Goal: Task Accomplishment & Management: Manage account settings

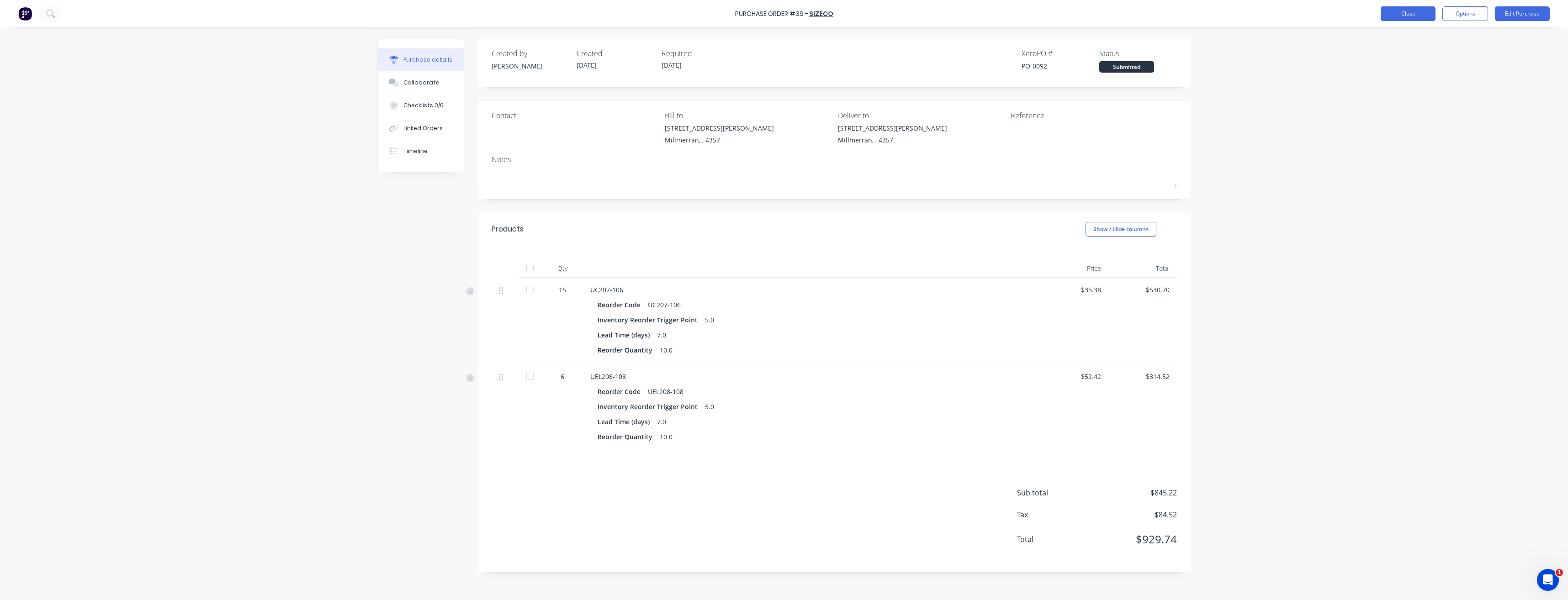
click at [1413, 12] on button "Close" at bounding box center [1408, 14] width 55 height 15
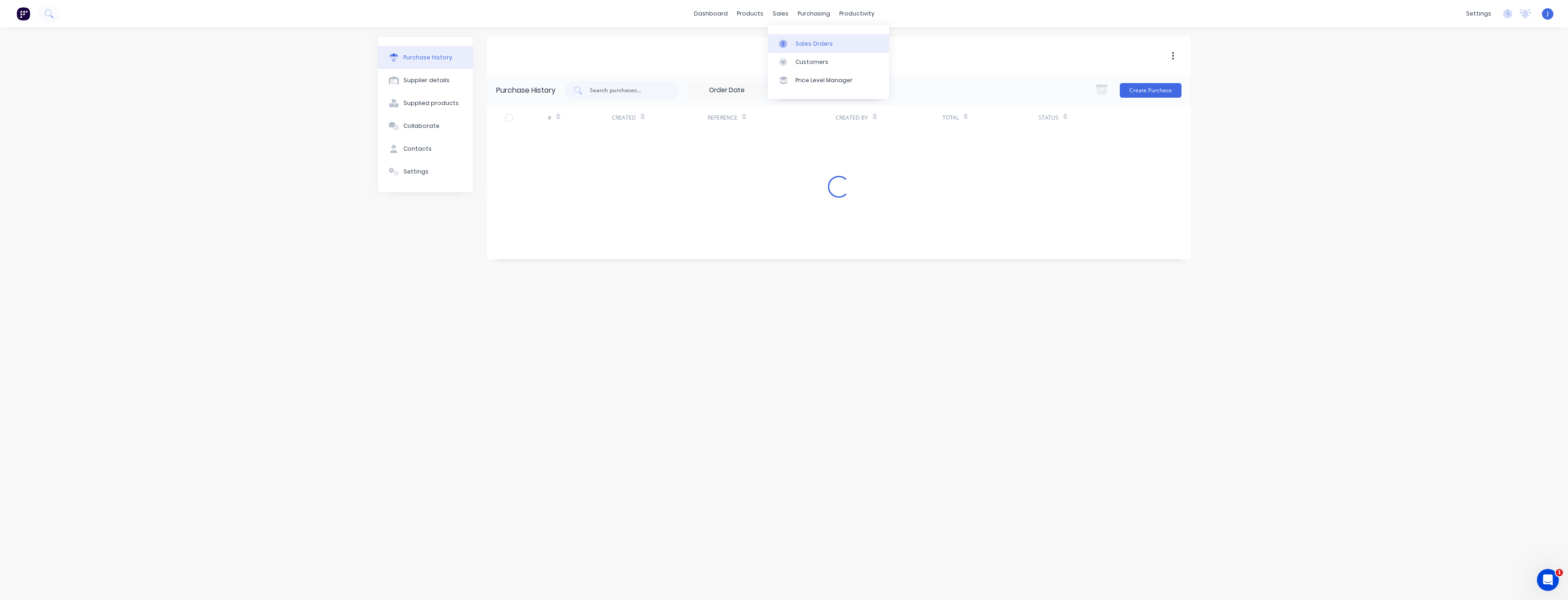
click at [796, 41] on div "Sales Orders" at bounding box center [814, 44] width 38 height 9
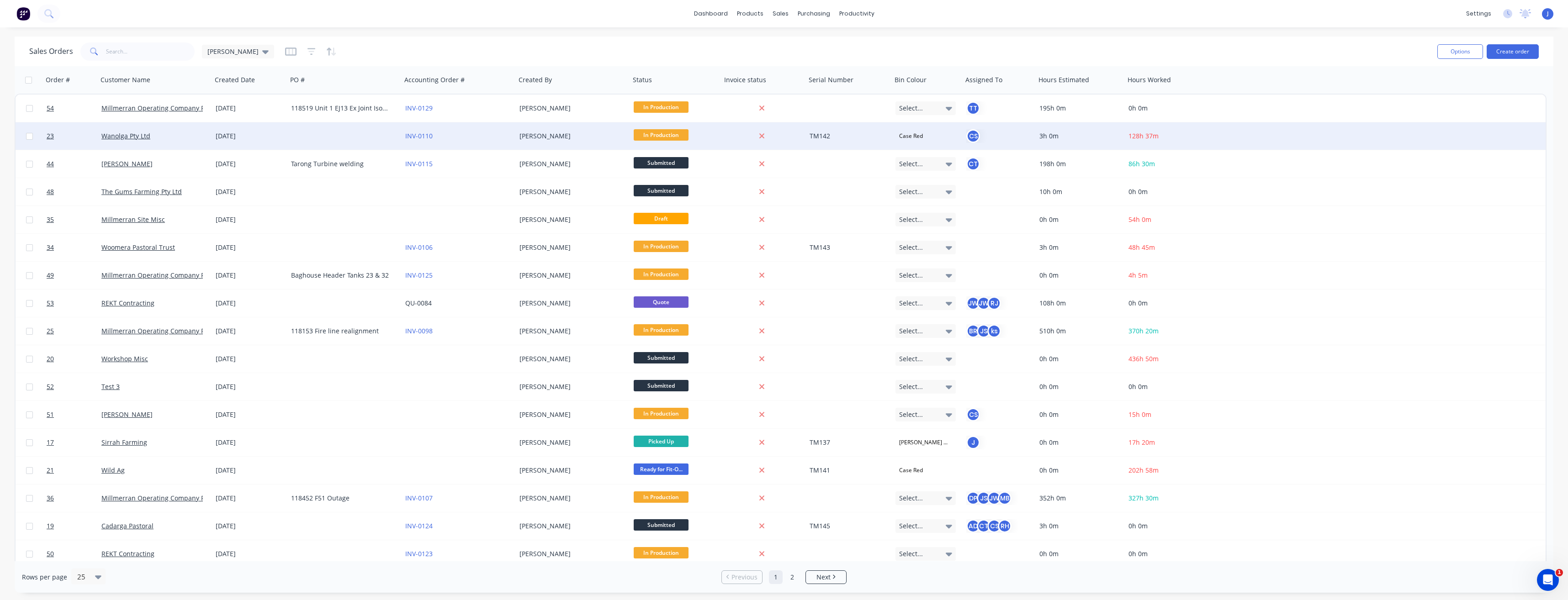
click at [181, 134] on div "Wanolga Pty Ltd" at bounding box center [152, 136] width 102 height 9
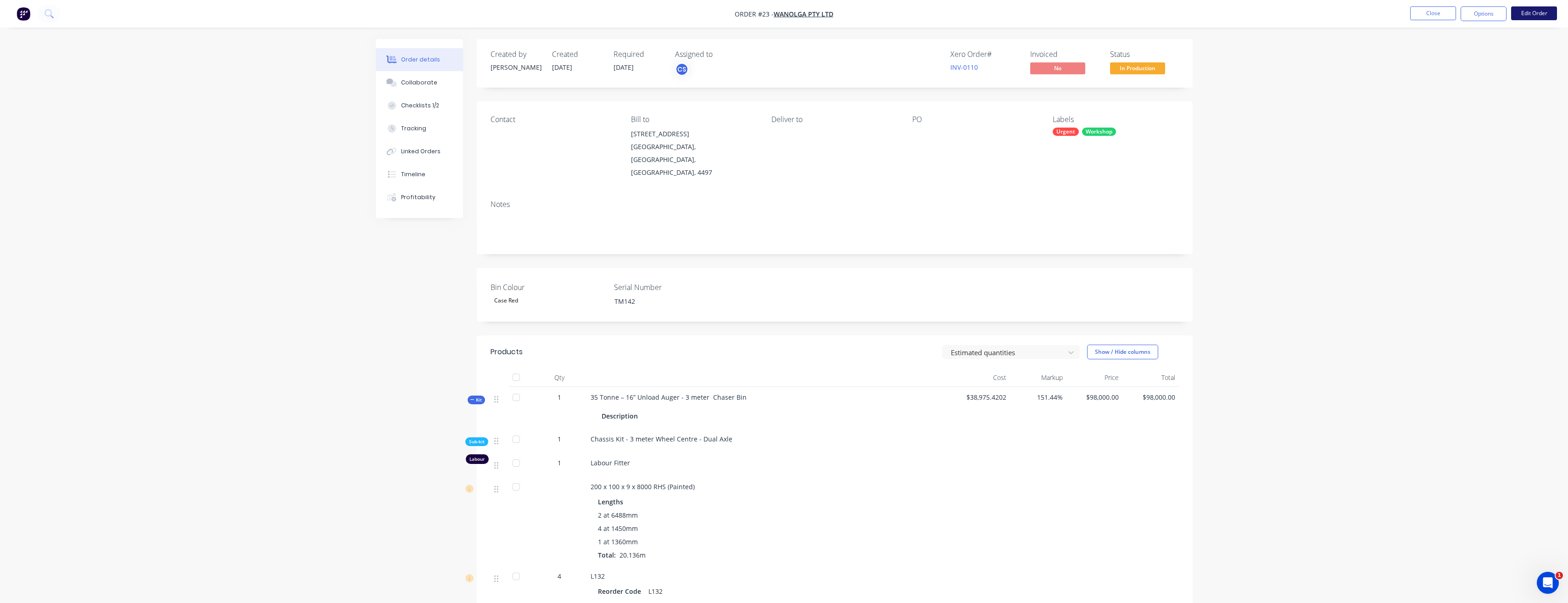
click at [1528, 15] on button "Edit Order" at bounding box center [1534, 13] width 46 height 14
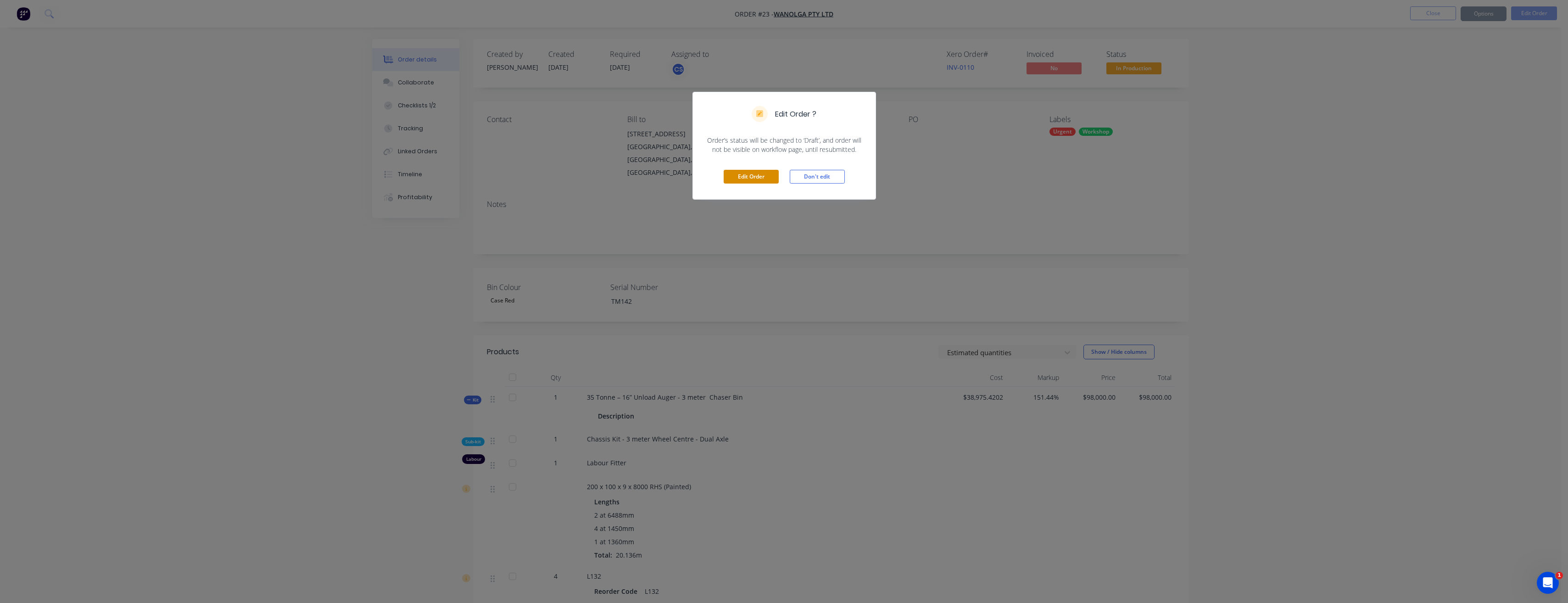
click at [734, 182] on button "Edit Order" at bounding box center [751, 177] width 55 height 14
click at [738, 179] on button "Edit Order" at bounding box center [751, 177] width 55 height 14
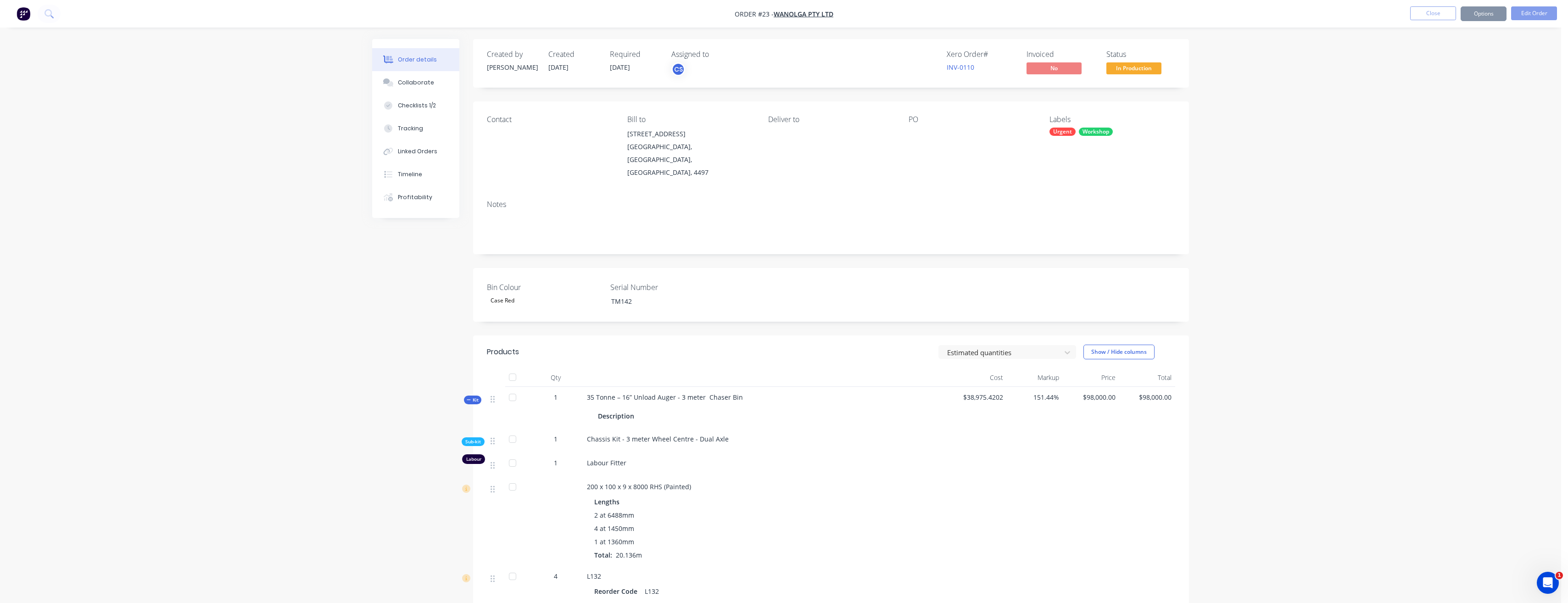
click at [756, 161] on button "Edit Order" at bounding box center [751, 154] width 55 height 14
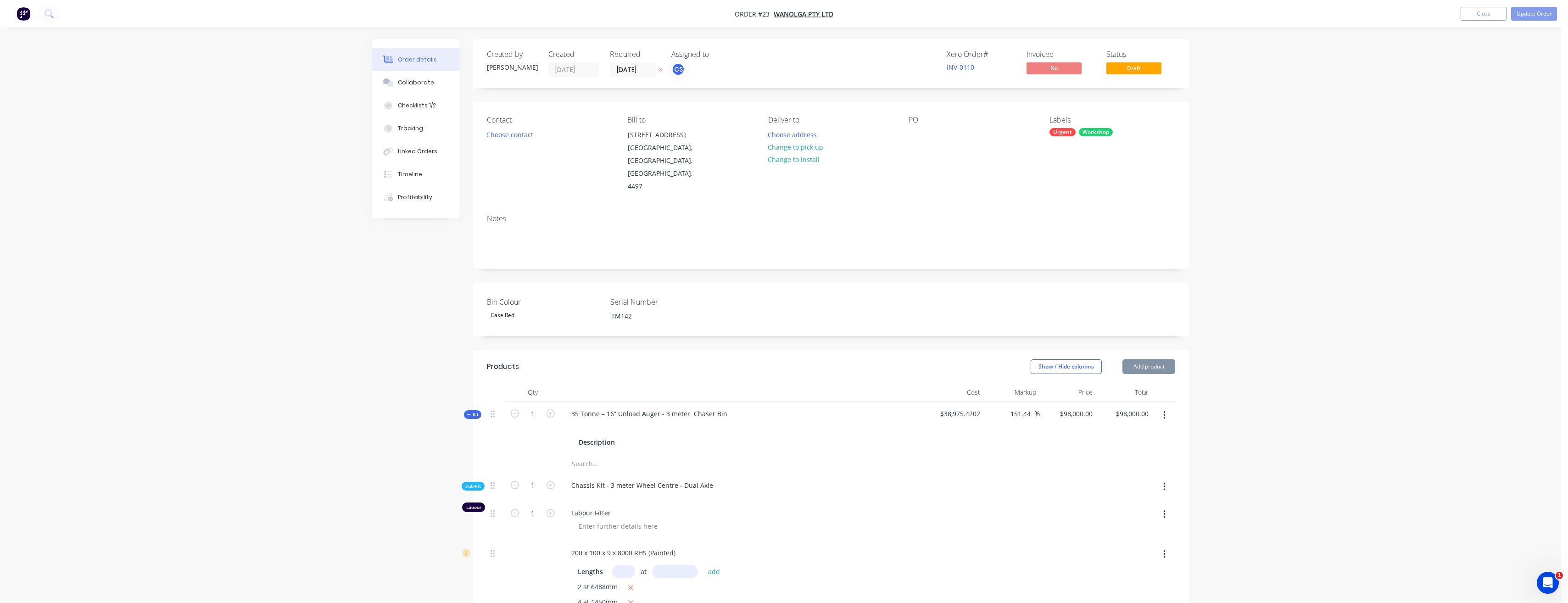
click at [1165, 410] on icon "button" at bounding box center [1165, 415] width 2 height 10
click at [1125, 506] on div "Delete" at bounding box center [1132, 513] width 71 height 13
type input "$300.00"
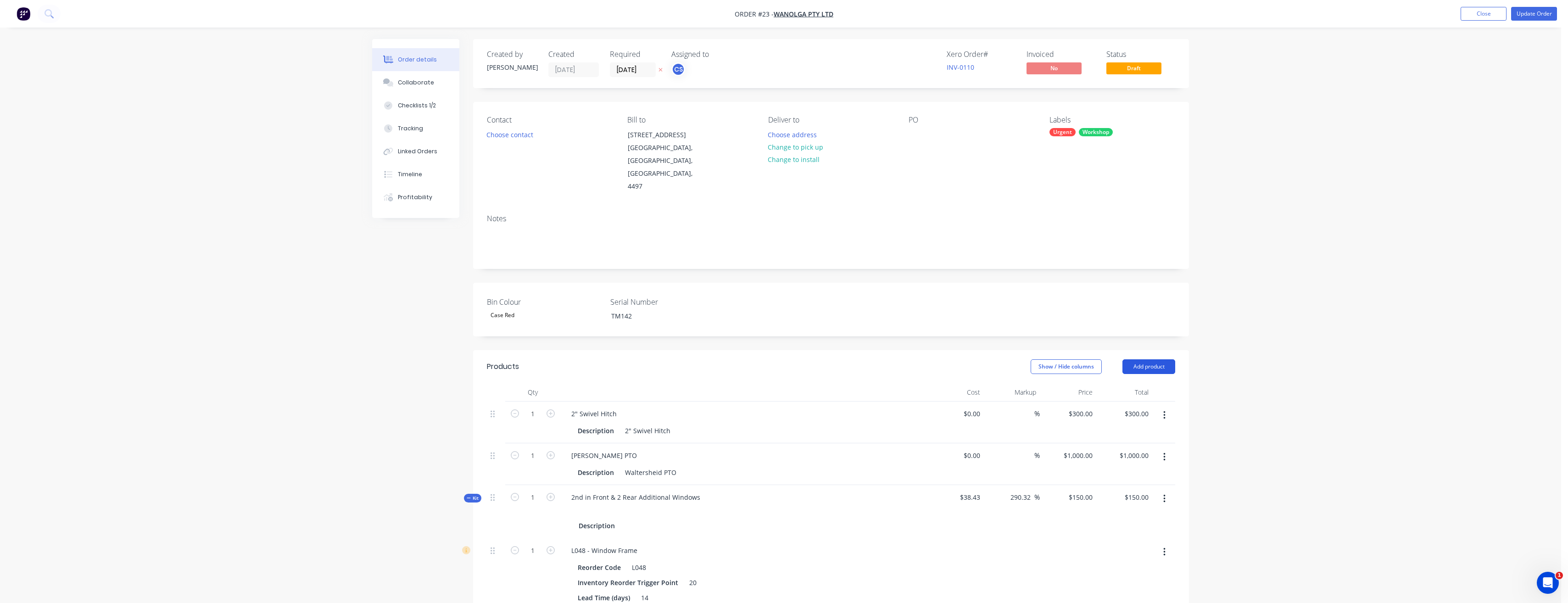
click at [1152, 360] on button "Add product" at bounding box center [1149, 367] width 53 height 15
click at [1136, 383] on div "Product catalogue" at bounding box center [1132, 390] width 71 height 13
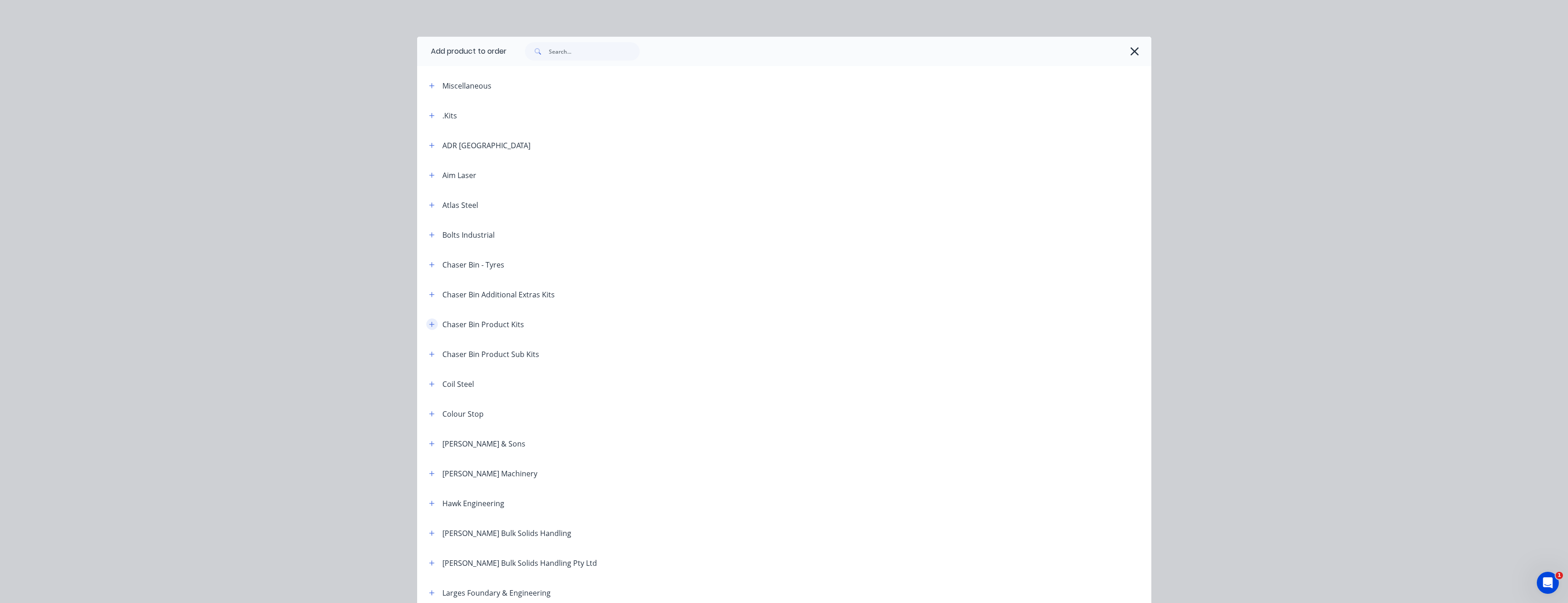
click at [428, 328] on button "button" at bounding box center [432, 324] width 12 height 12
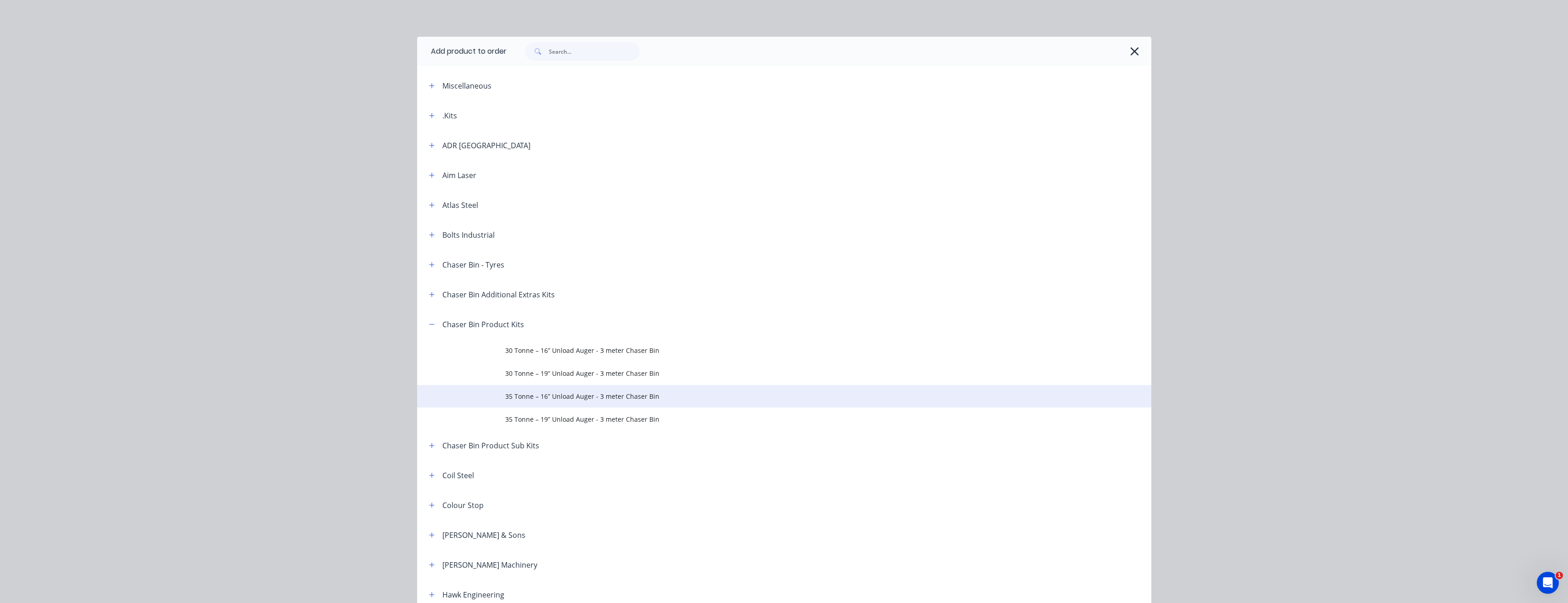
click at [525, 395] on span "35 Tonne – 16” Unload Auger - 3 meter Chaser Bin" at bounding box center [763, 396] width 517 height 10
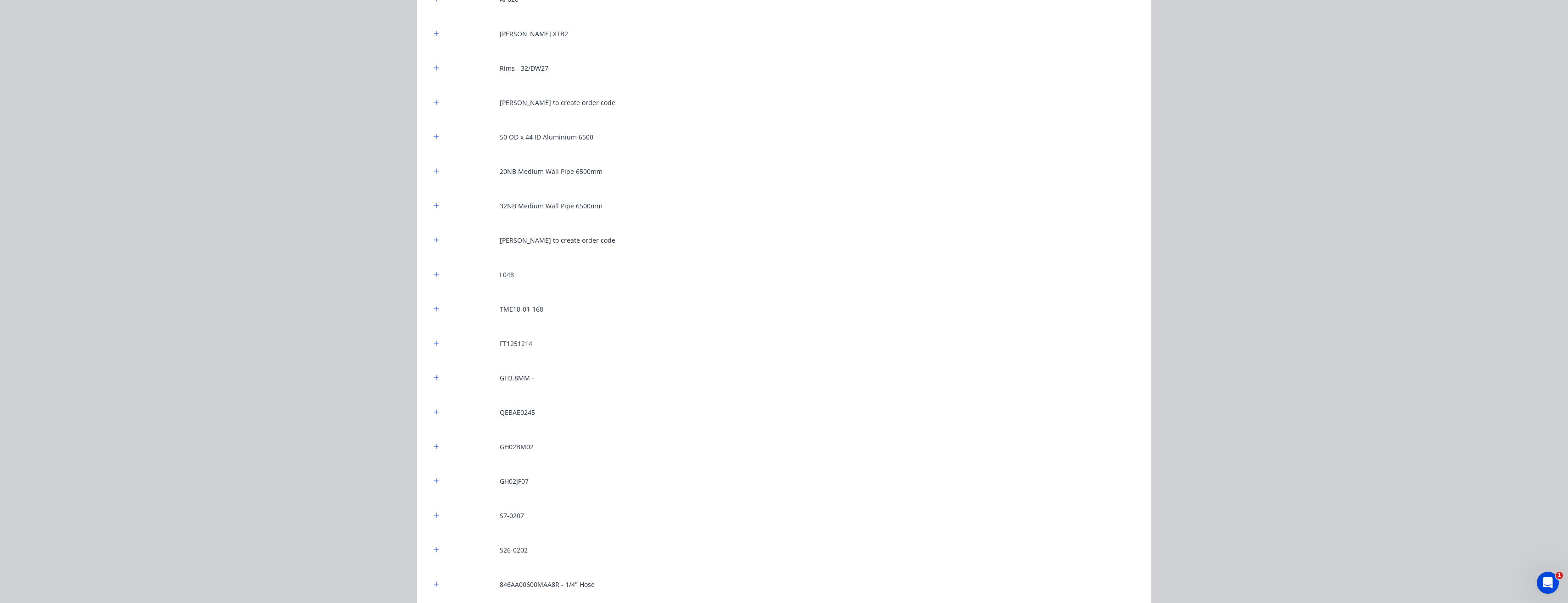
drag, startPoint x: 1562, startPoint y: 35, endPoint x: 1, endPoint y: 7, distance: 1561.3
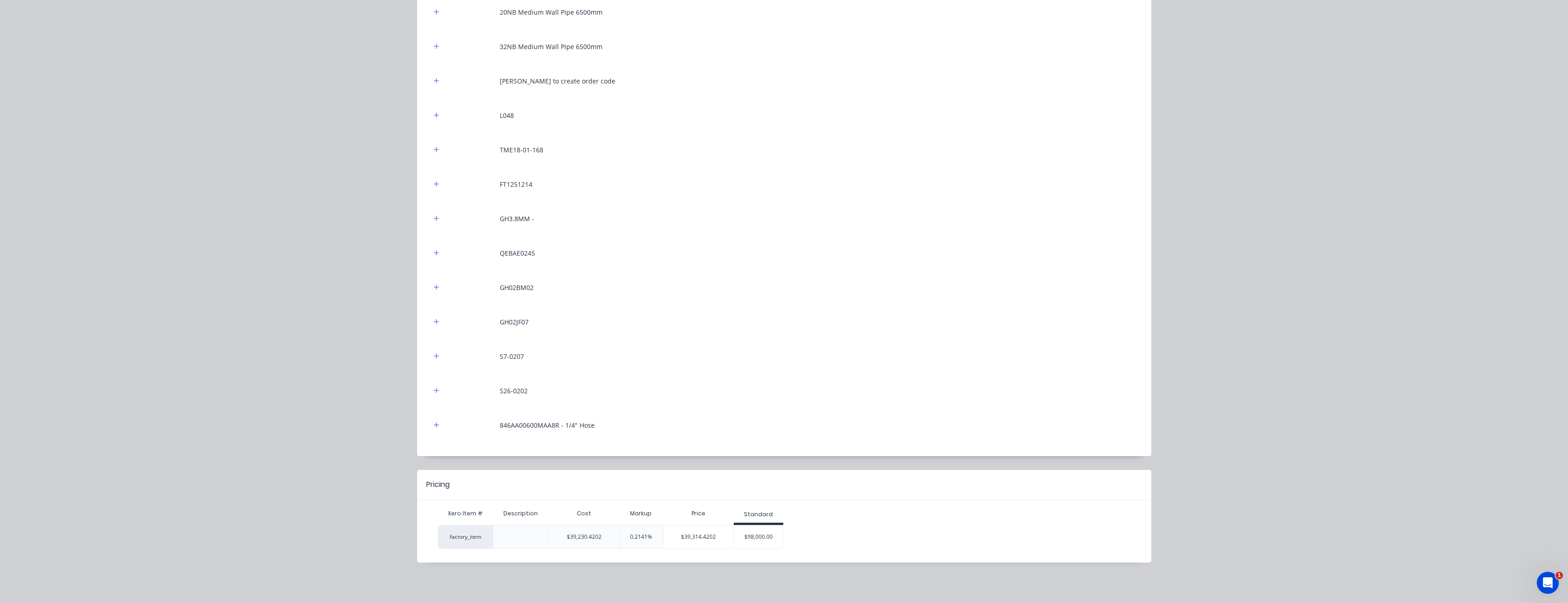
scroll to position [275, 0]
click at [751, 535] on div "$98,000.00" at bounding box center [759, 537] width 49 height 23
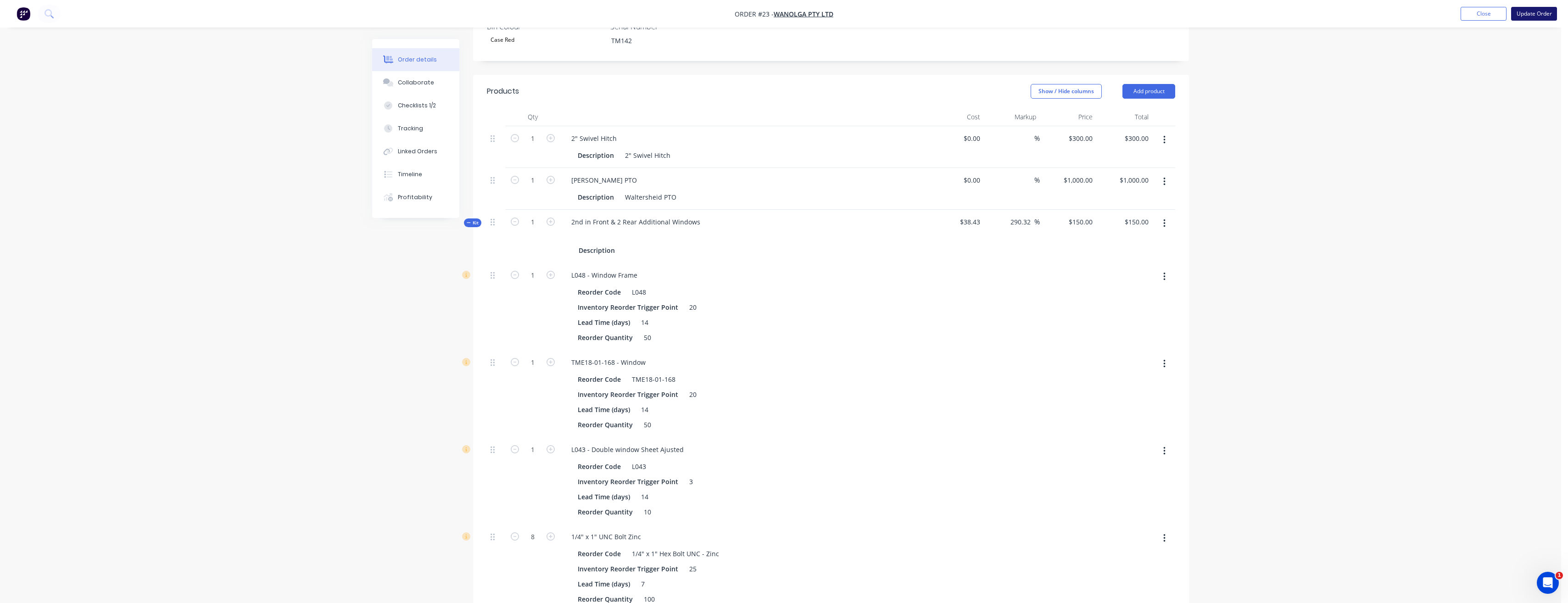
click at [1535, 18] on button "Update Order" at bounding box center [1534, 13] width 46 height 14
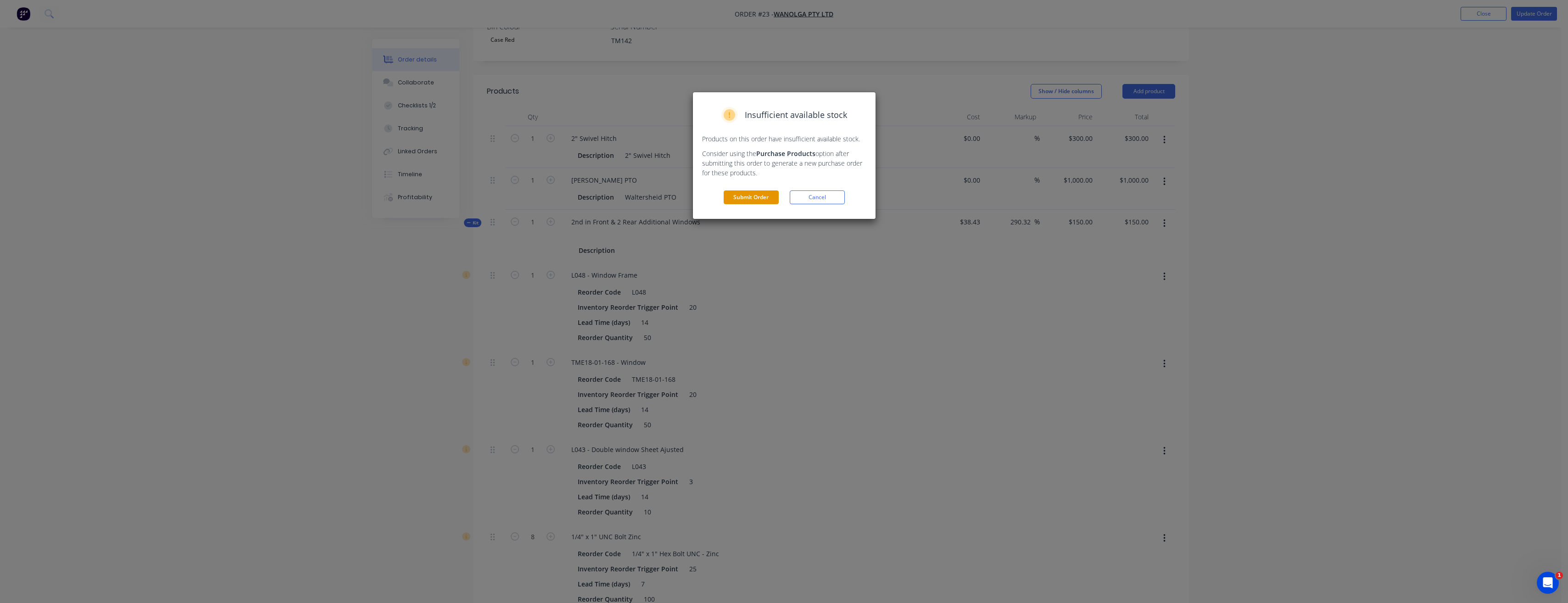
click at [760, 199] on button "Submit Order" at bounding box center [751, 197] width 55 height 14
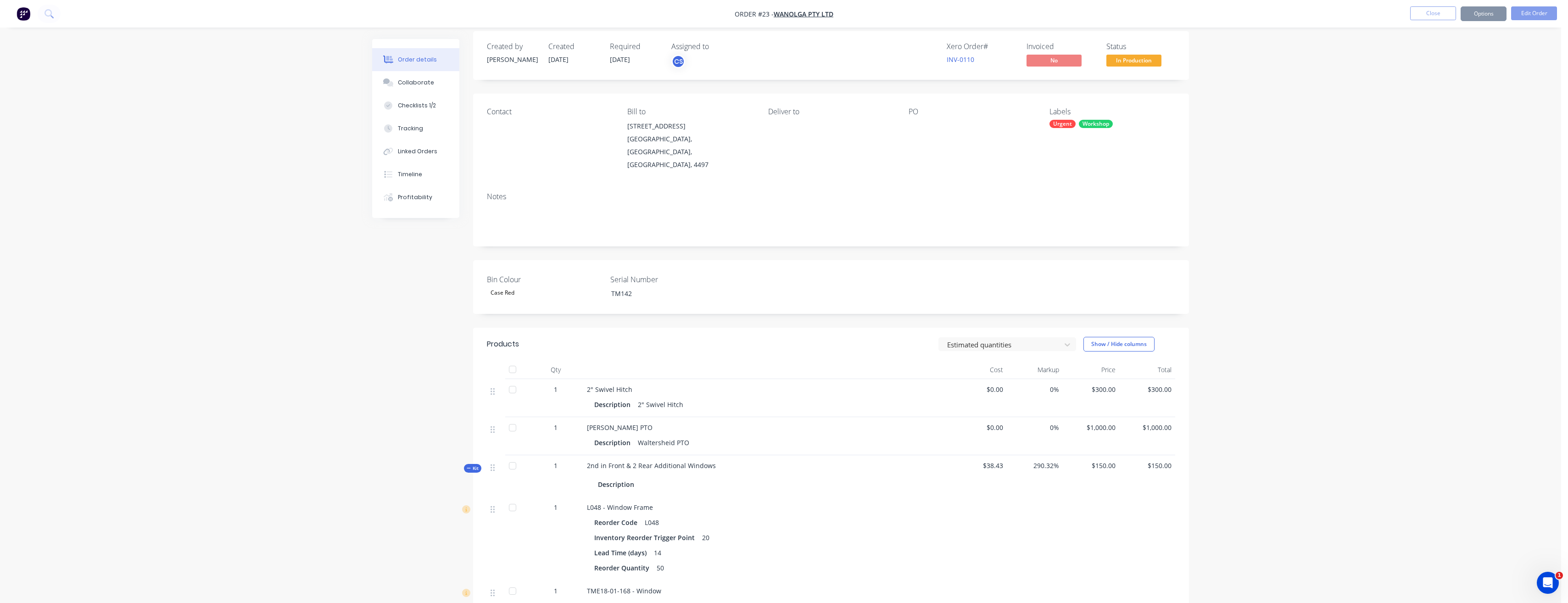
scroll to position [0, 0]
